Goal: Navigation & Orientation: Find specific page/section

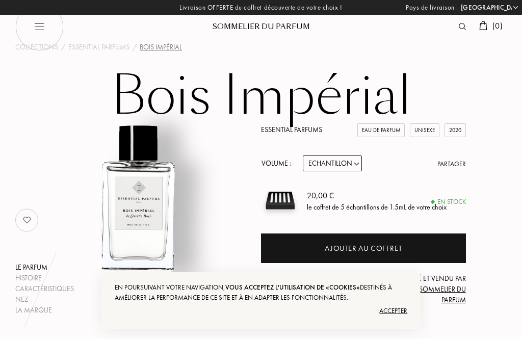
select select "FR"
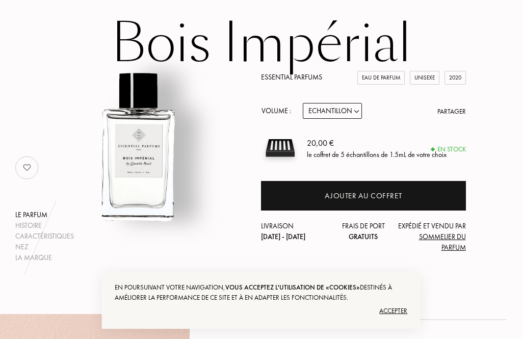
scroll to position [49, 0]
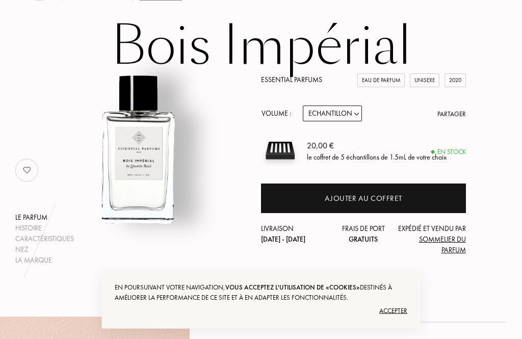
click at [352, 113] on select "Echantillon 10mL 100mL 150mL" at bounding box center [332, 114] width 59 height 16
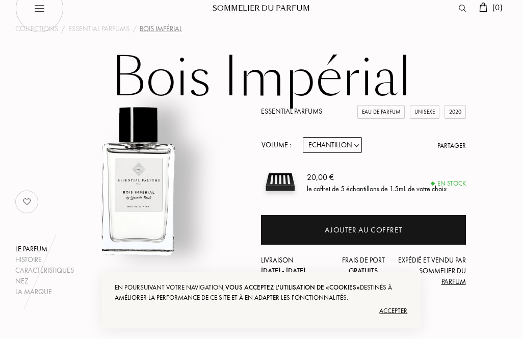
scroll to position [15, 0]
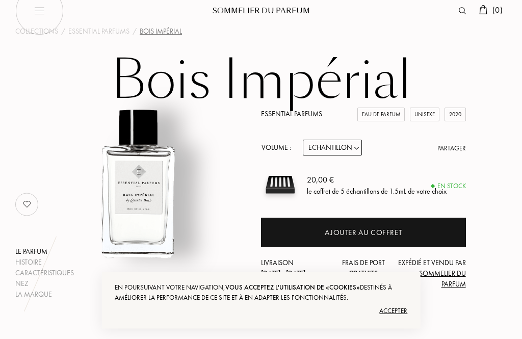
click at [451, 185] on div "En stock" at bounding box center [448, 186] width 35 height 10
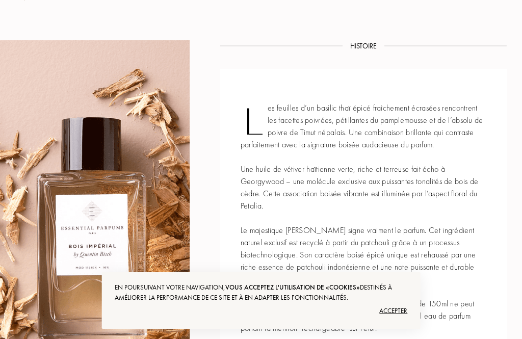
scroll to position [0, 0]
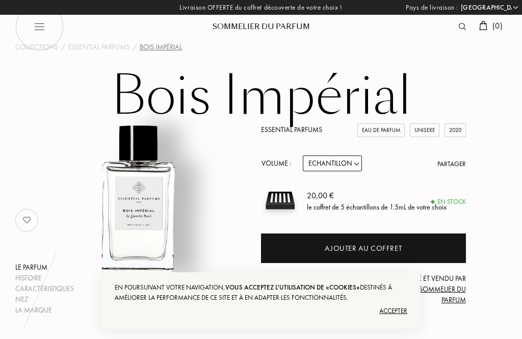
click at [41, 27] on img at bounding box center [39, 27] width 48 height 48
select select "FR"
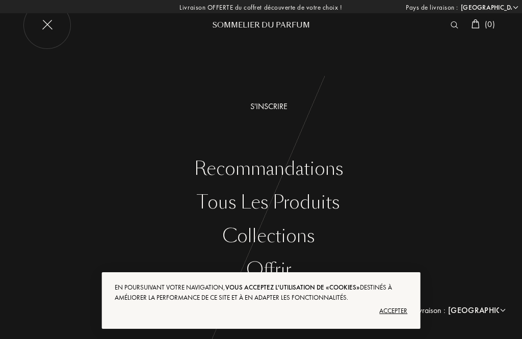
click at [291, 237] on div "Collections" at bounding box center [268, 236] width 506 height 21
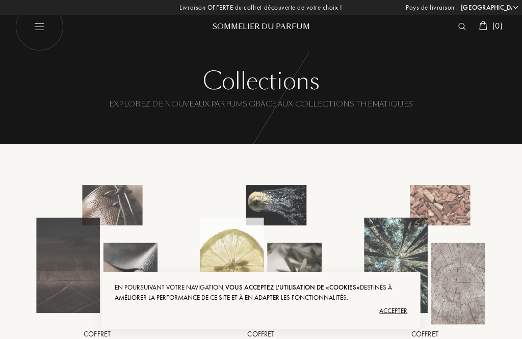
select select "FR"
click at [38, 25] on img at bounding box center [39, 27] width 48 height 48
select select "FR"
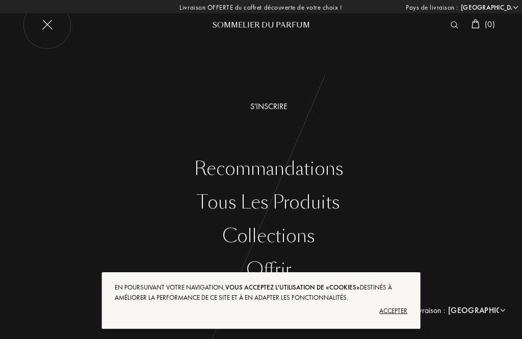
click at [299, 236] on div "Collections" at bounding box center [268, 236] width 506 height 21
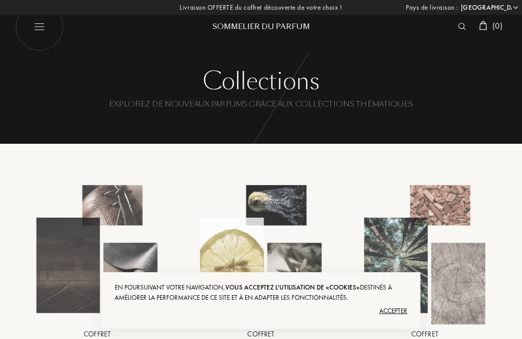
select select "FR"
